Goal: Information Seeking & Learning: Learn about a topic

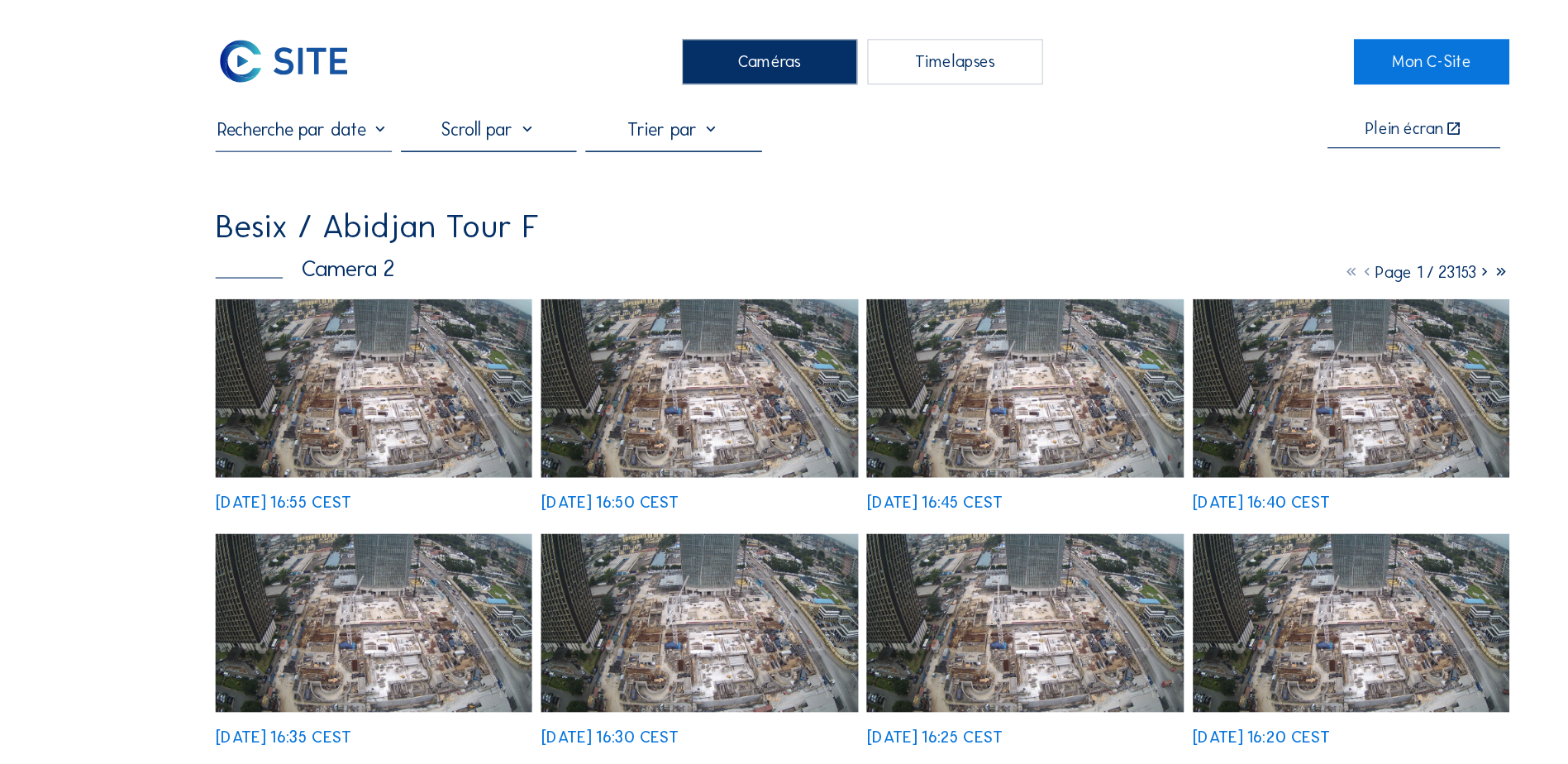
click at [440, 371] on img at bounding box center [339, 352] width 287 height 162
